Goal: Check status

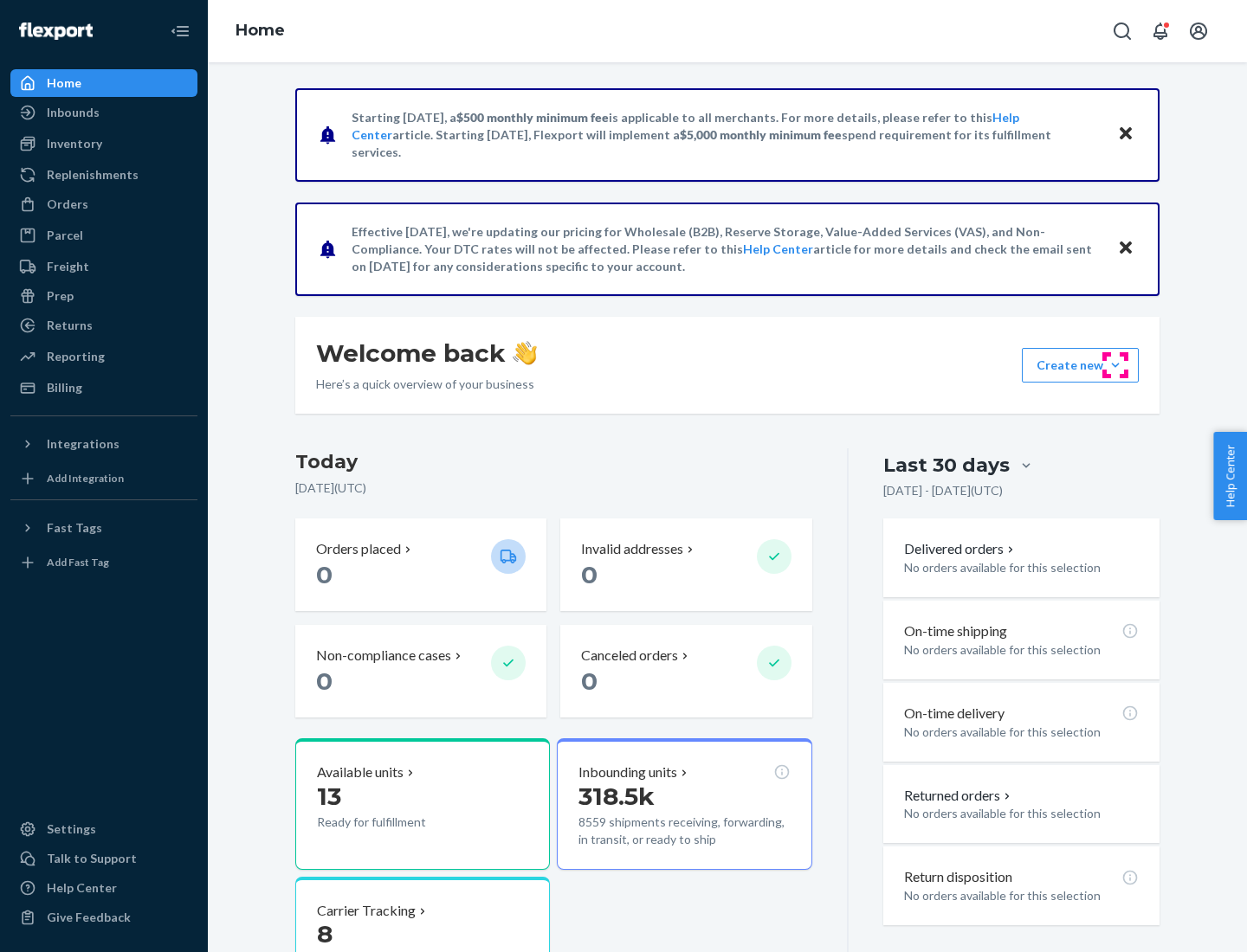
click at [1115, 365] on button "Create new Create new inbound Create new order Create new product" at bounding box center [1079, 365] width 117 height 35
click at [72, 113] on div "Inbounds" at bounding box center [73, 113] width 53 height 17
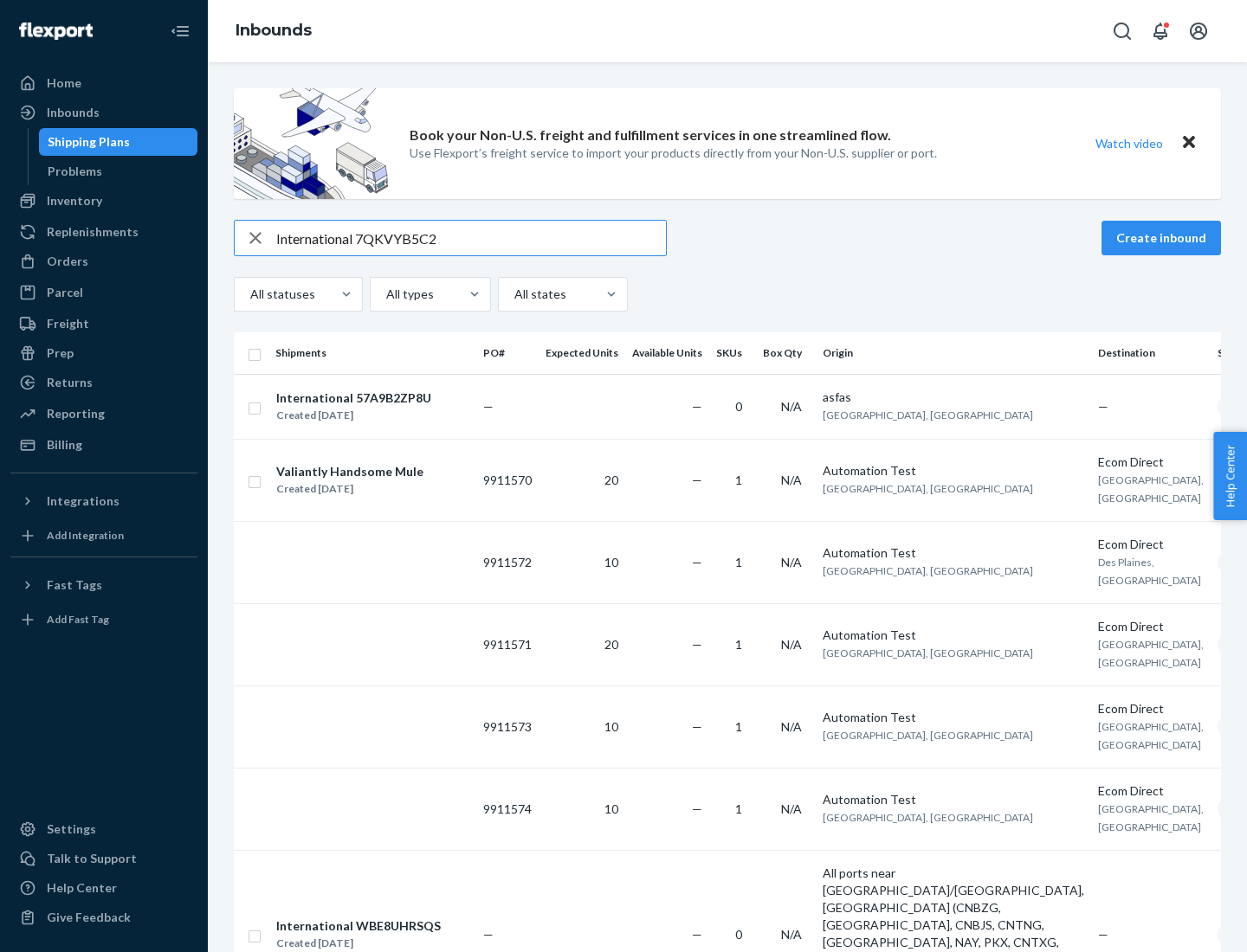
type input "International 7QKVYB5C29"
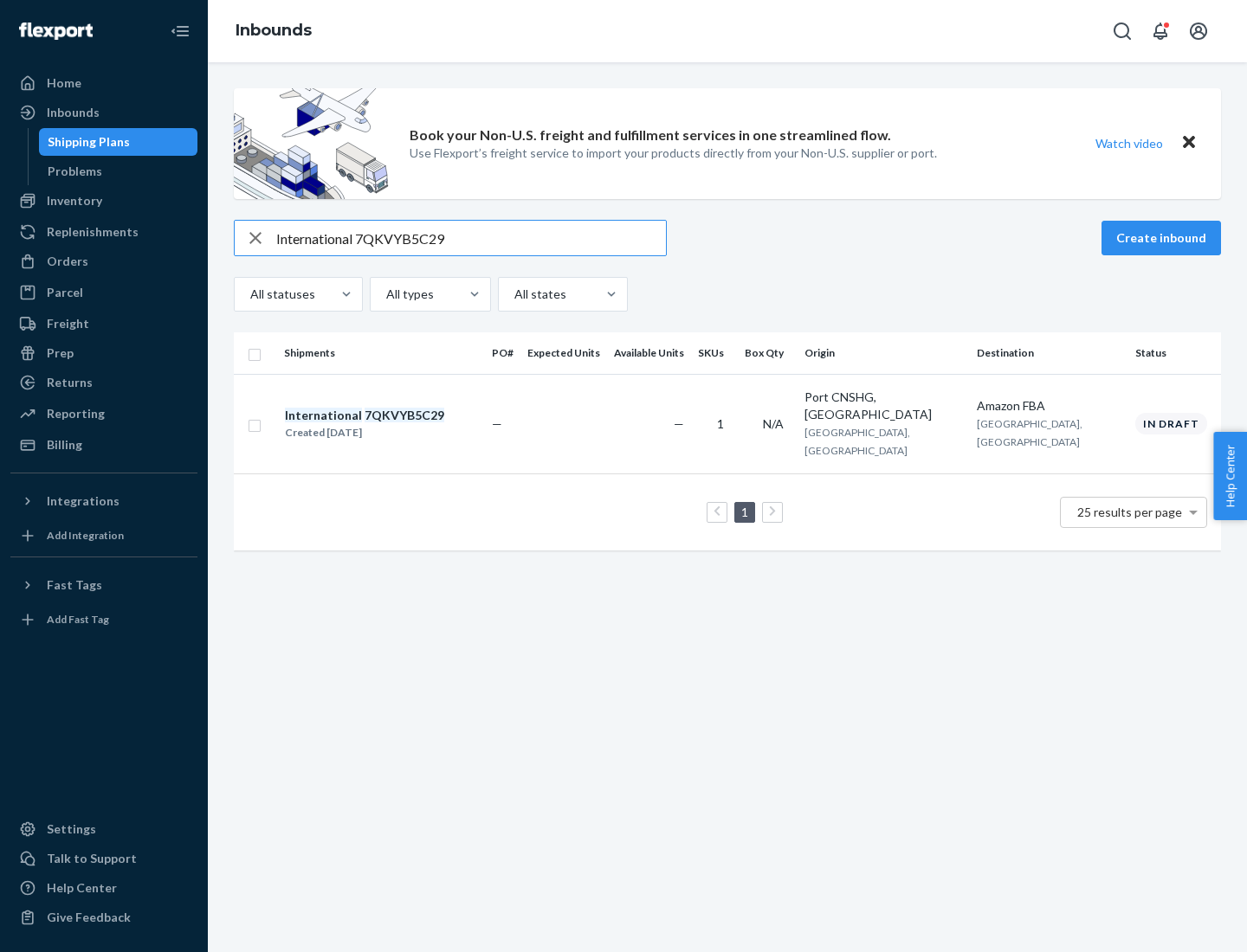
click at [394, 424] on div "Created [DATE]" at bounding box center [364, 432] width 159 height 17
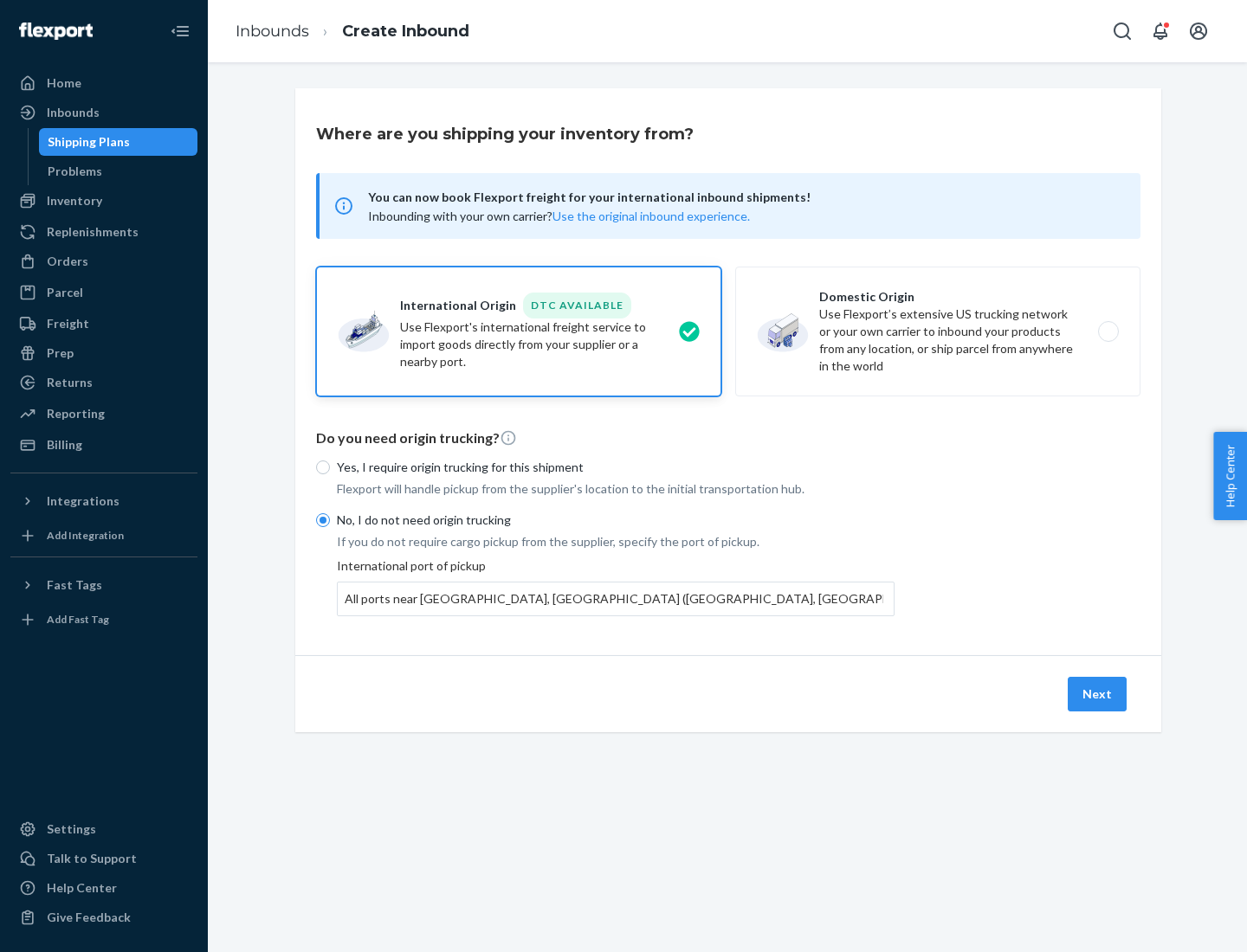
click at [1098, 693] on button "Next" at bounding box center [1097, 694] width 59 height 35
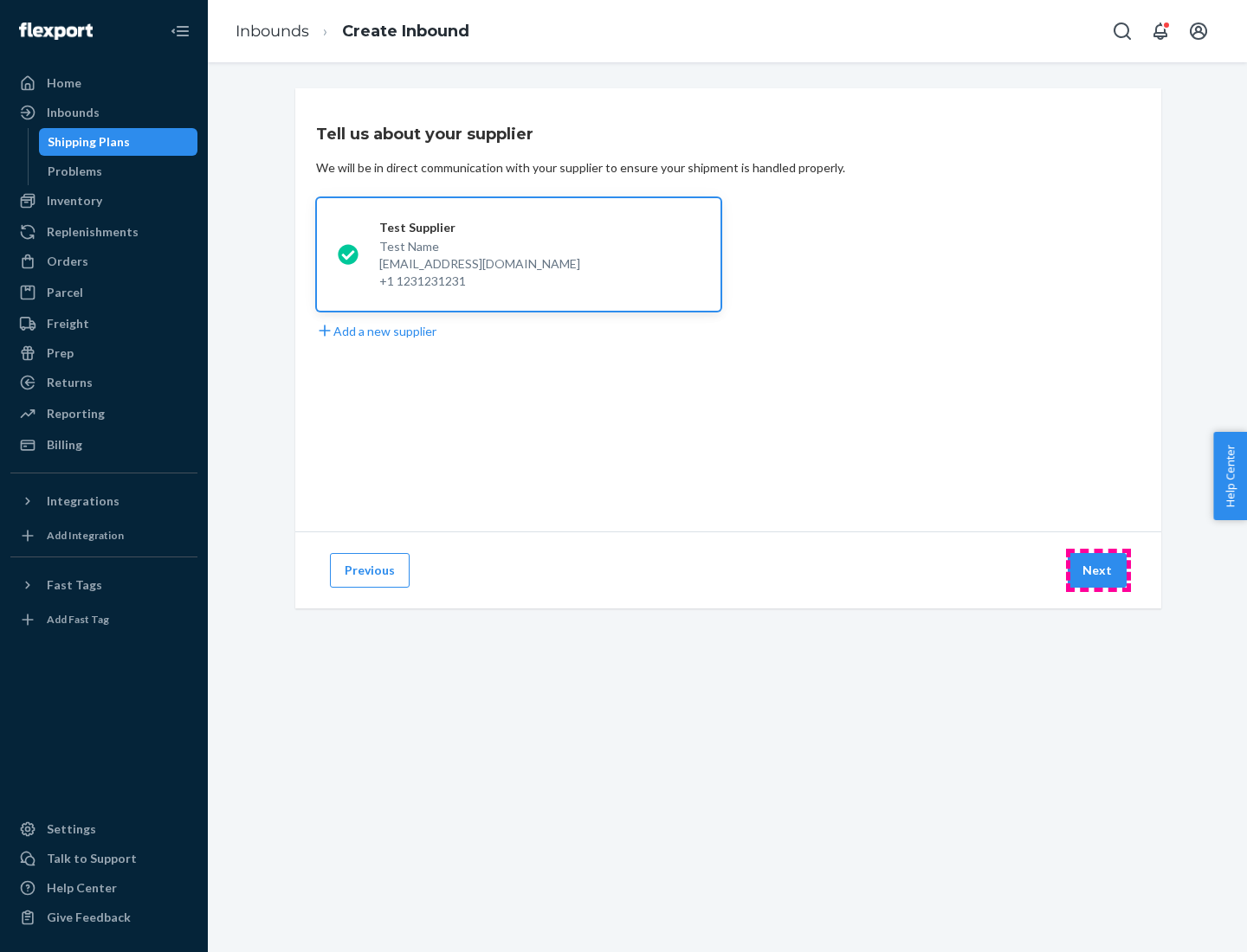
click at [1098, 571] on button "Next" at bounding box center [1097, 570] width 59 height 35
